Goal: Task Accomplishment & Management: Use online tool/utility

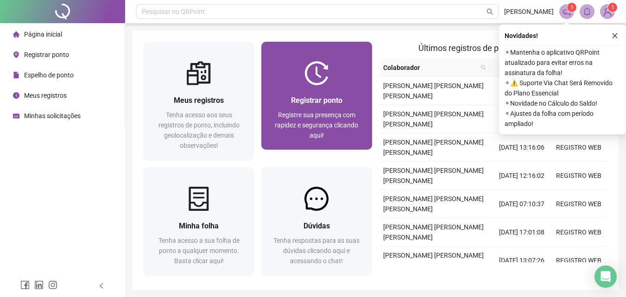
click at [349, 90] on div "Registrar ponto Registre sua presença com rapidez e segurança clicando aqui!" at bounding box center [317, 117] width 110 height 64
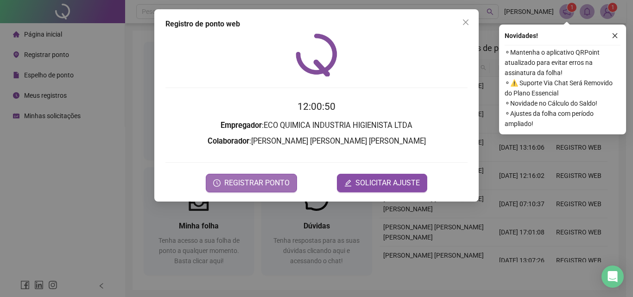
click at [258, 175] on button "REGISTRAR PONTO" at bounding box center [251, 183] width 91 height 19
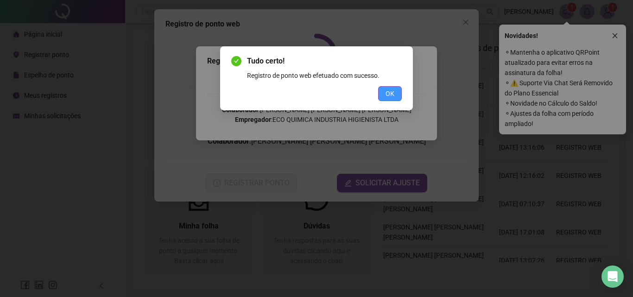
click at [397, 97] on button "OK" at bounding box center [390, 93] width 24 height 15
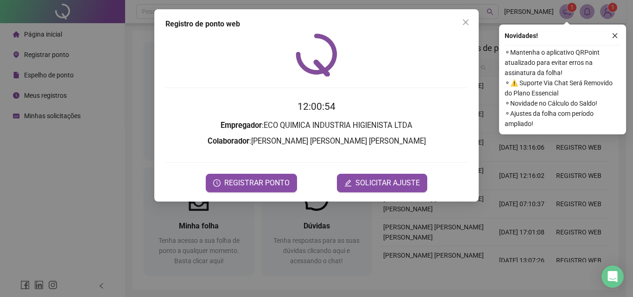
click at [611, 9] on div "Registro de ponto web 12:00:54 Empregador : ECO QUIMICA INDUSTRIA HIGIENISTA LT…" at bounding box center [316, 148] width 633 height 297
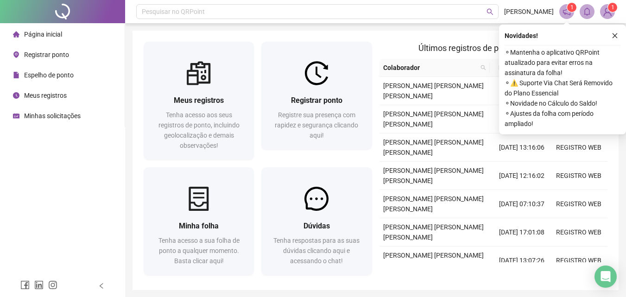
click at [607, 13] on img at bounding box center [608, 12] width 14 height 14
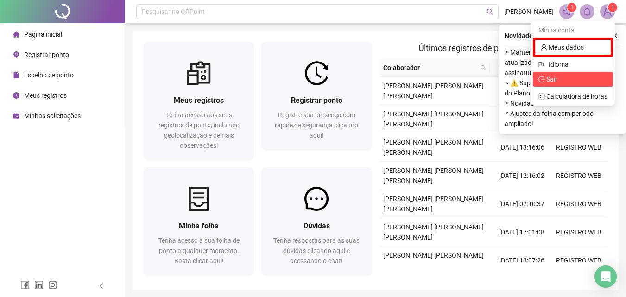
click at [557, 76] on span "Sair" at bounding box center [552, 79] width 11 height 7
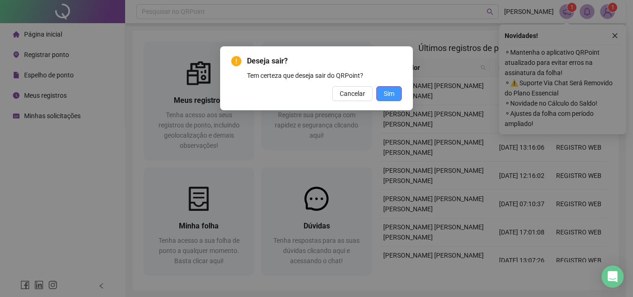
click at [397, 95] on button "Sim" at bounding box center [390, 93] width 26 height 15
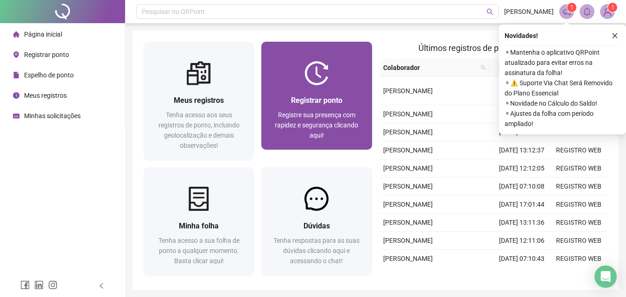
click at [345, 96] on div "Registrar ponto" at bounding box center [317, 101] width 88 height 12
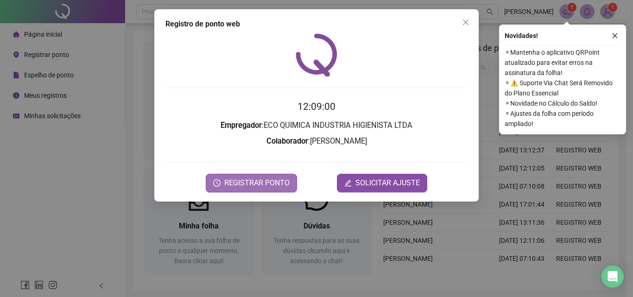
click at [280, 181] on span "REGISTRAR PONTO" at bounding box center [256, 183] width 65 height 11
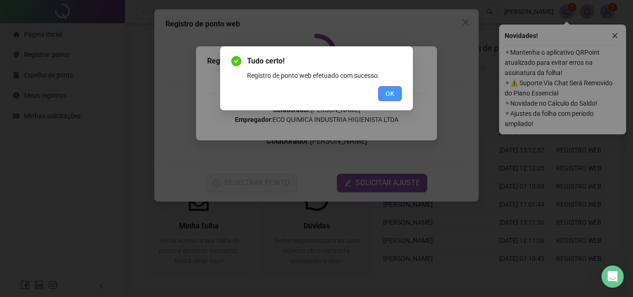
click at [399, 95] on button "OK" at bounding box center [390, 93] width 24 height 15
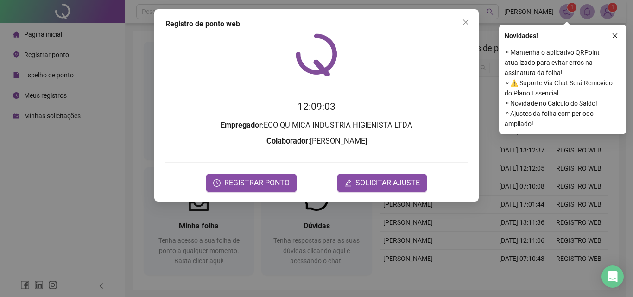
click at [600, 7] on div "Registro de ponto web 12:09:03 Empregador : ECO QUIMICA INDUSTRIA HIGIENISTA LT…" at bounding box center [316, 148] width 633 height 297
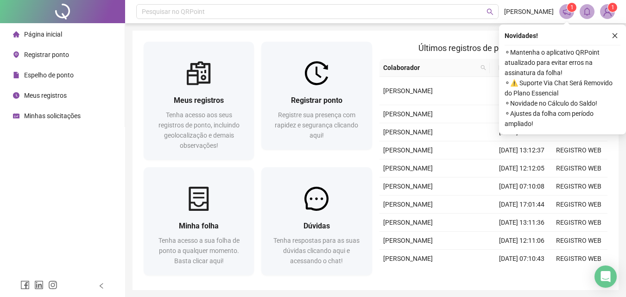
click at [603, 13] on img at bounding box center [608, 12] width 14 height 14
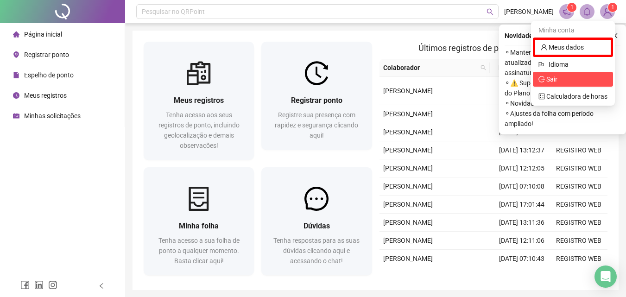
click at [556, 83] on span "Sair" at bounding box center [573, 79] width 69 height 10
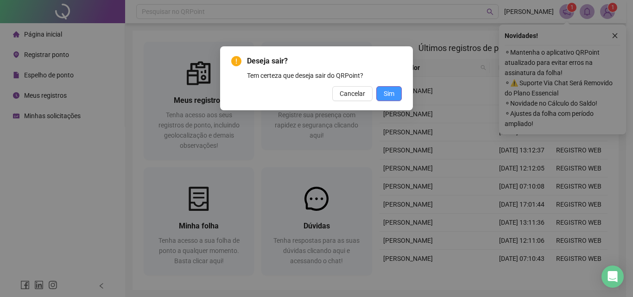
click at [388, 90] on span "Sim" at bounding box center [389, 94] width 11 height 10
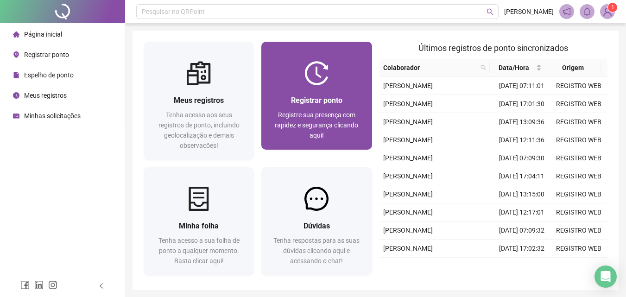
click at [322, 106] on div "Registrar ponto" at bounding box center [317, 101] width 88 height 12
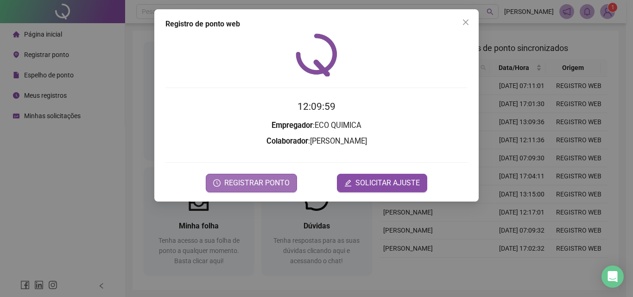
click at [252, 186] on span "REGISTRAR PONTO" at bounding box center [256, 183] width 65 height 11
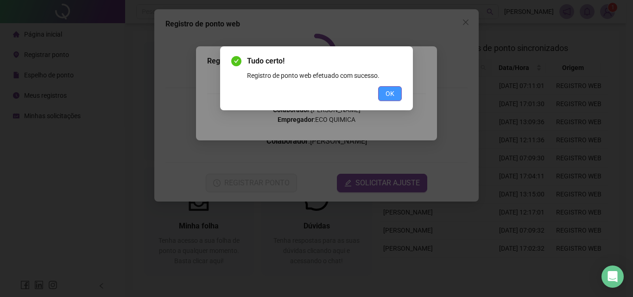
click at [395, 92] on button "OK" at bounding box center [390, 93] width 24 height 15
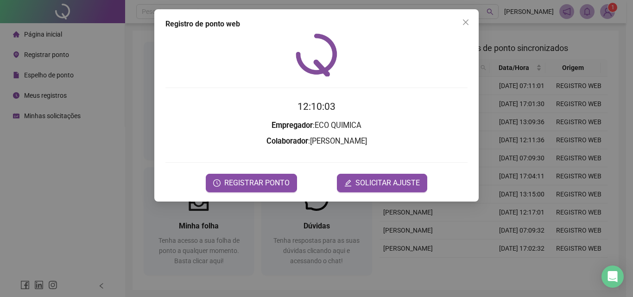
click at [613, 12] on div "Registro de ponto web 12:10:03 Empregador : ECO QUIMICA Colaborador : [PERSON_N…" at bounding box center [316, 148] width 633 height 297
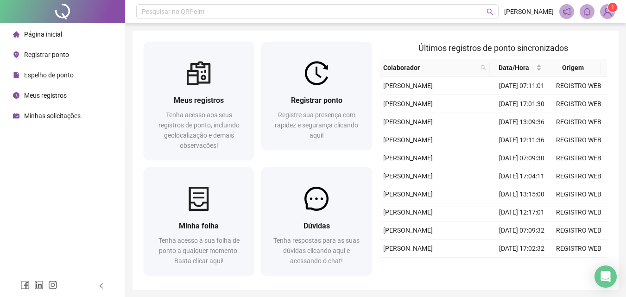
click at [613, 12] on img at bounding box center [608, 12] width 14 height 14
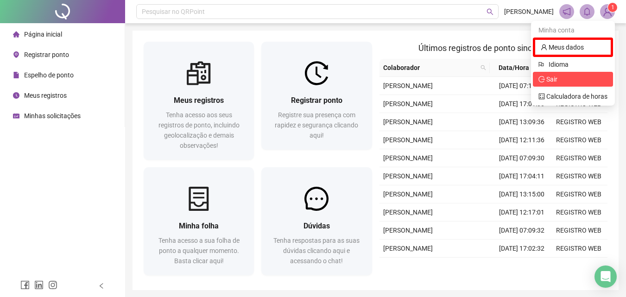
click at [574, 80] on span "Sair" at bounding box center [573, 79] width 69 height 10
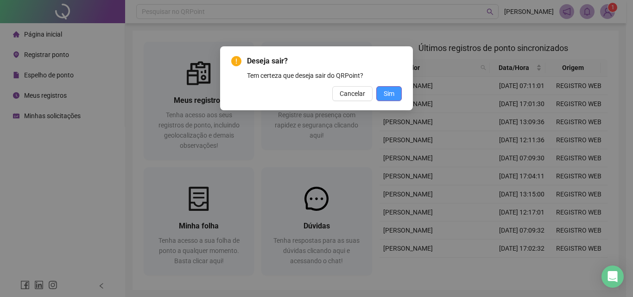
click at [397, 92] on button "Sim" at bounding box center [390, 93] width 26 height 15
